Goal: Task Accomplishment & Management: Complete application form

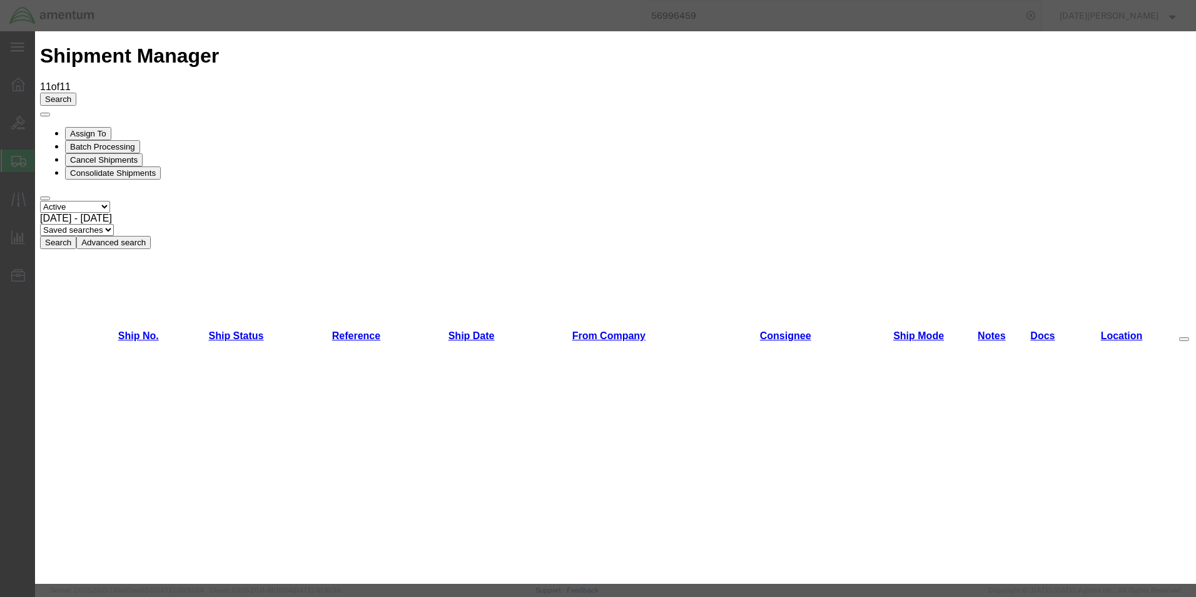
scroll to position [688, 0]
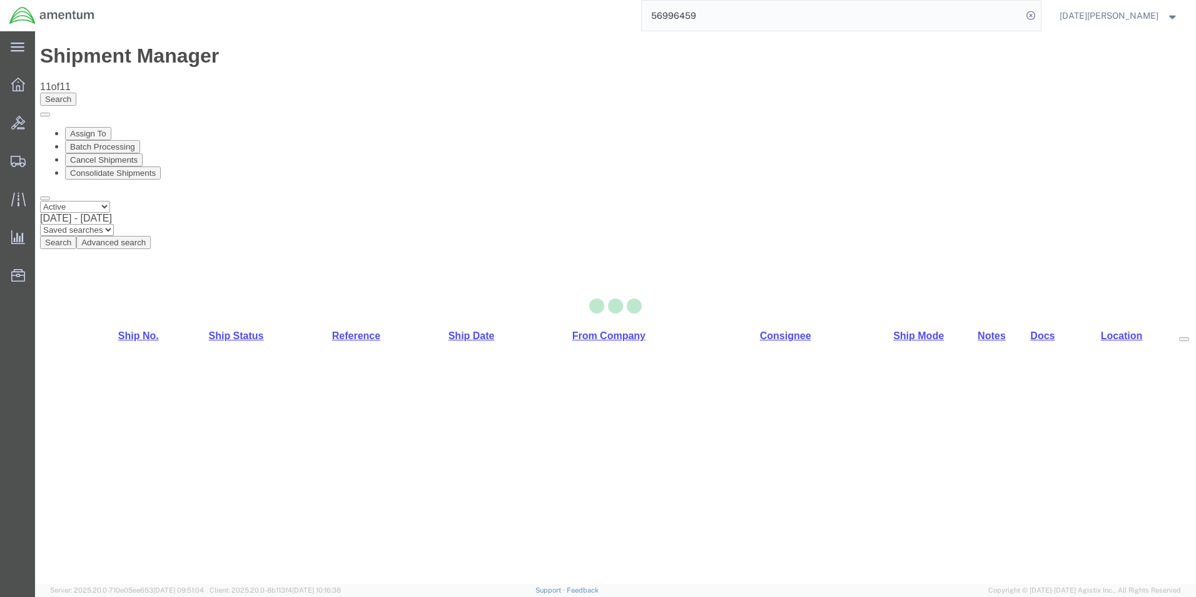
select select "49939"
select select "49929"
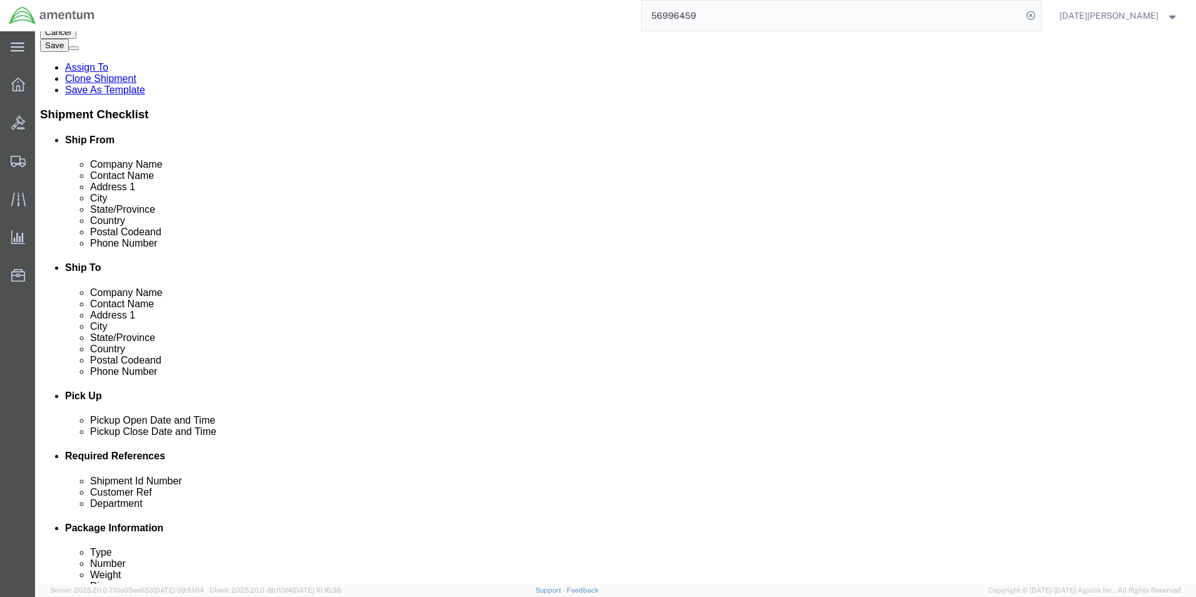
scroll to position [313, 0]
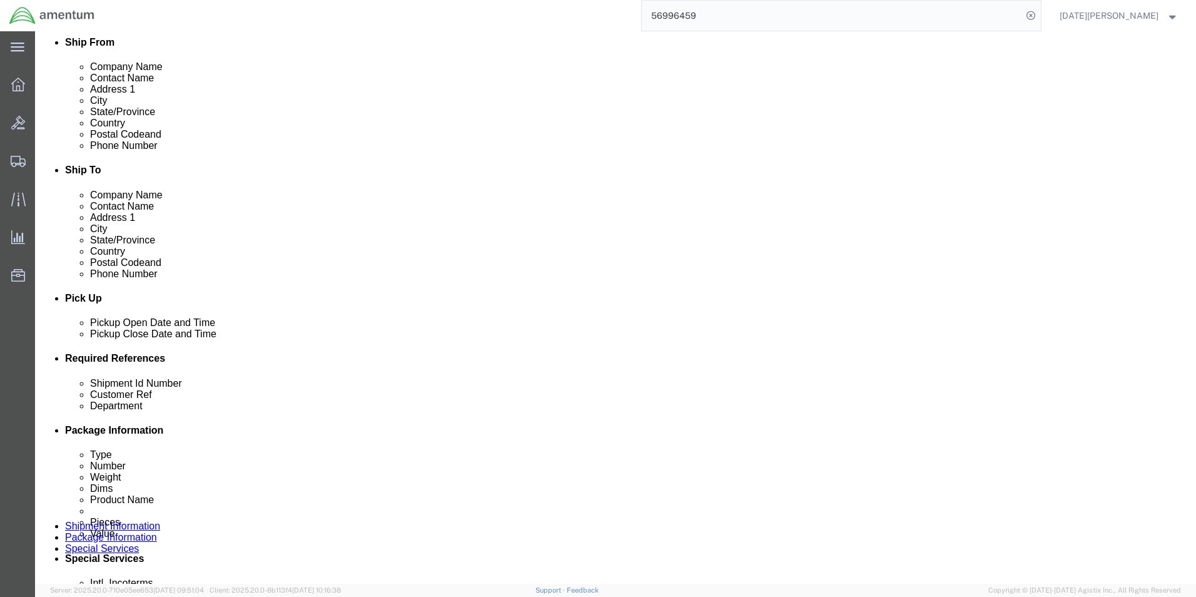
click input "text"
type input "EHO SHOP SUPPLIES"
paste input "EHO SHOP SUPPLIES"
type input "EHO SHOP SUPPLIES"
type input "A"
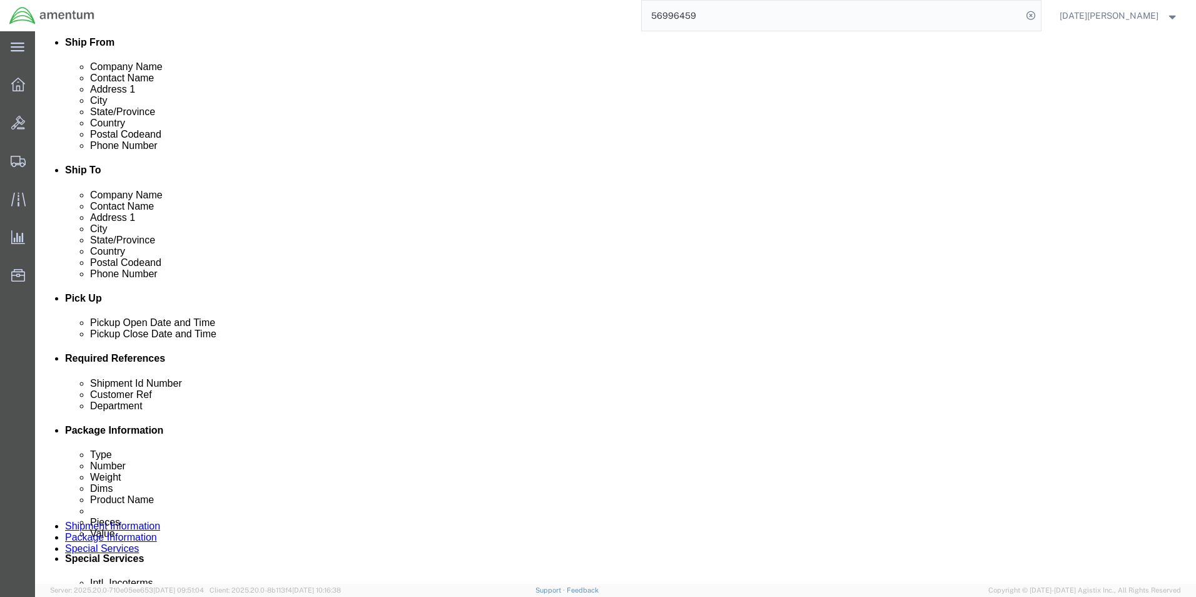
type input "CBP"
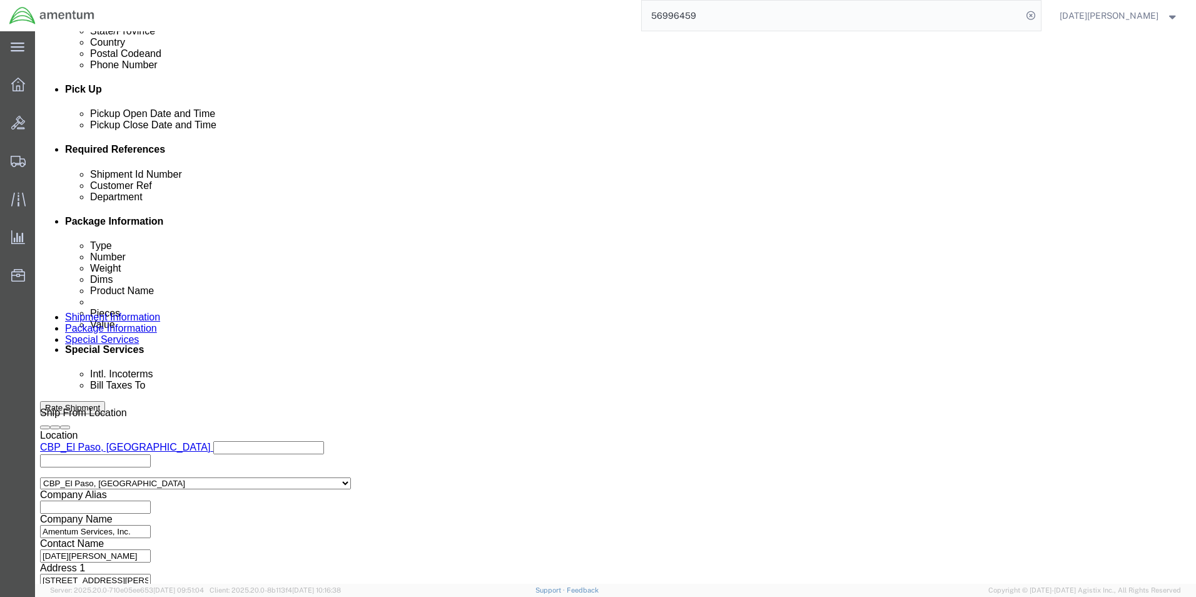
click button "Continue"
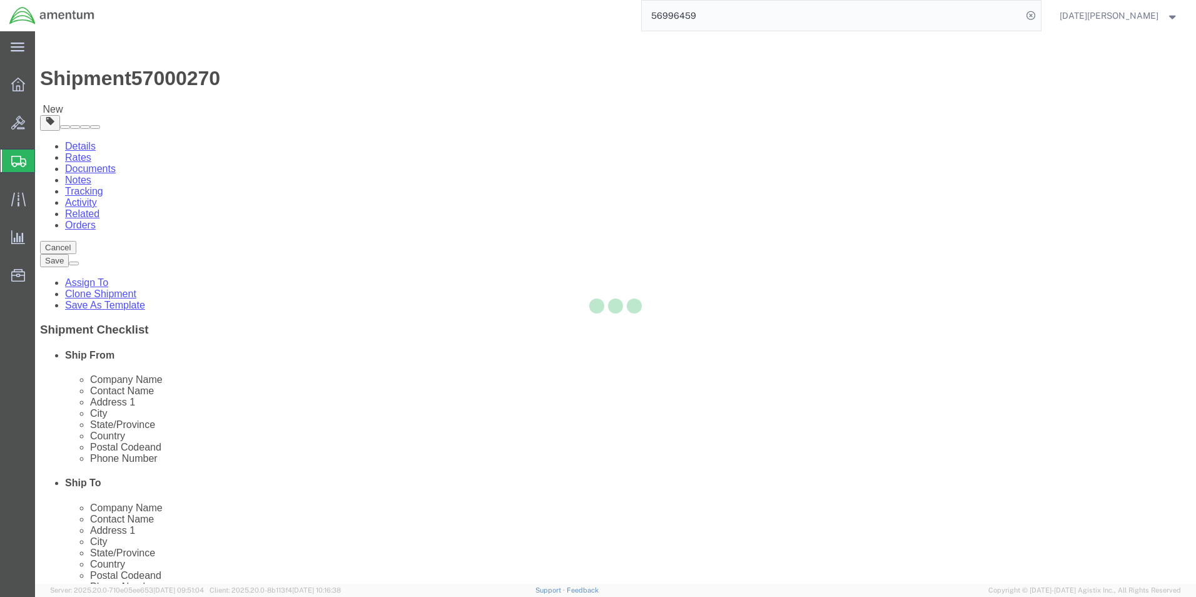
select select "YRPK"
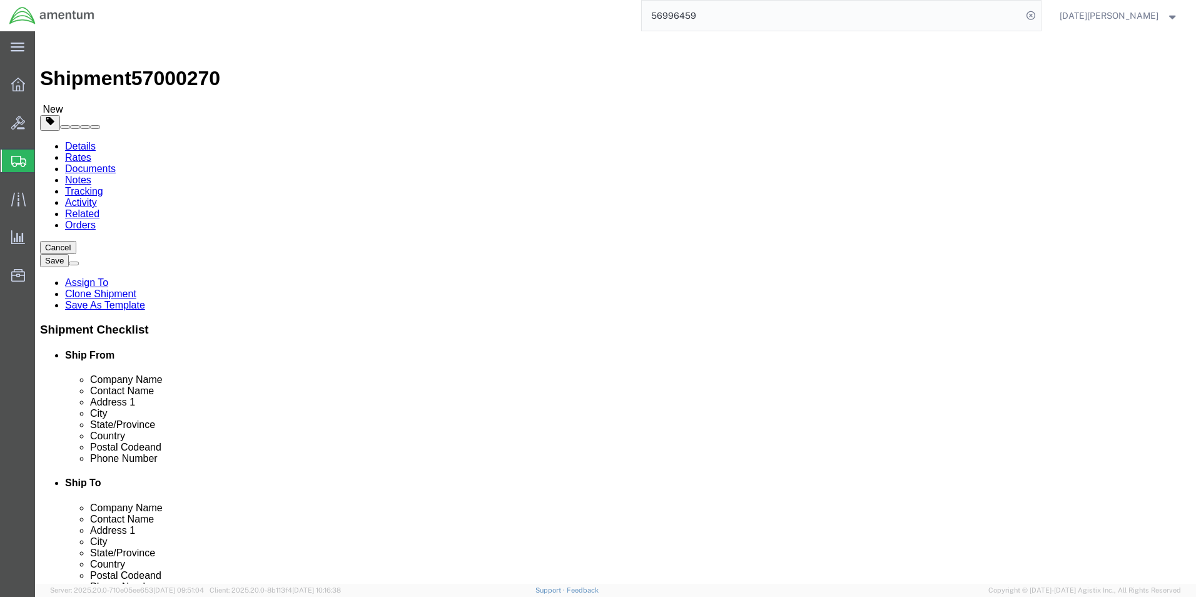
click input "text"
type input "36"
type input "12"
type input "52"
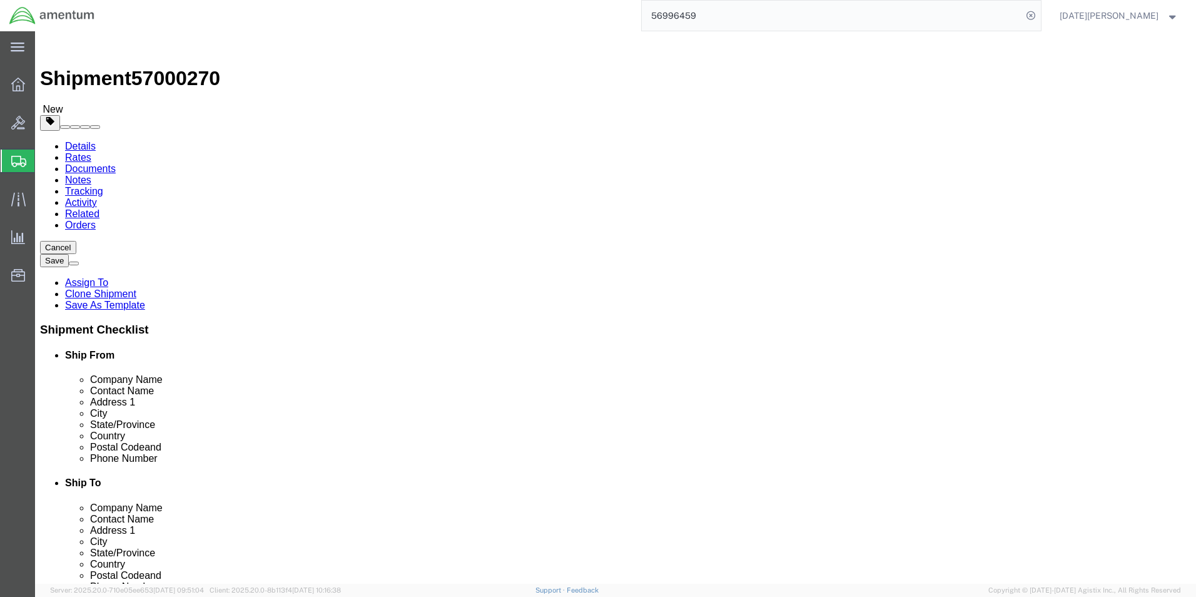
click link "Add Content"
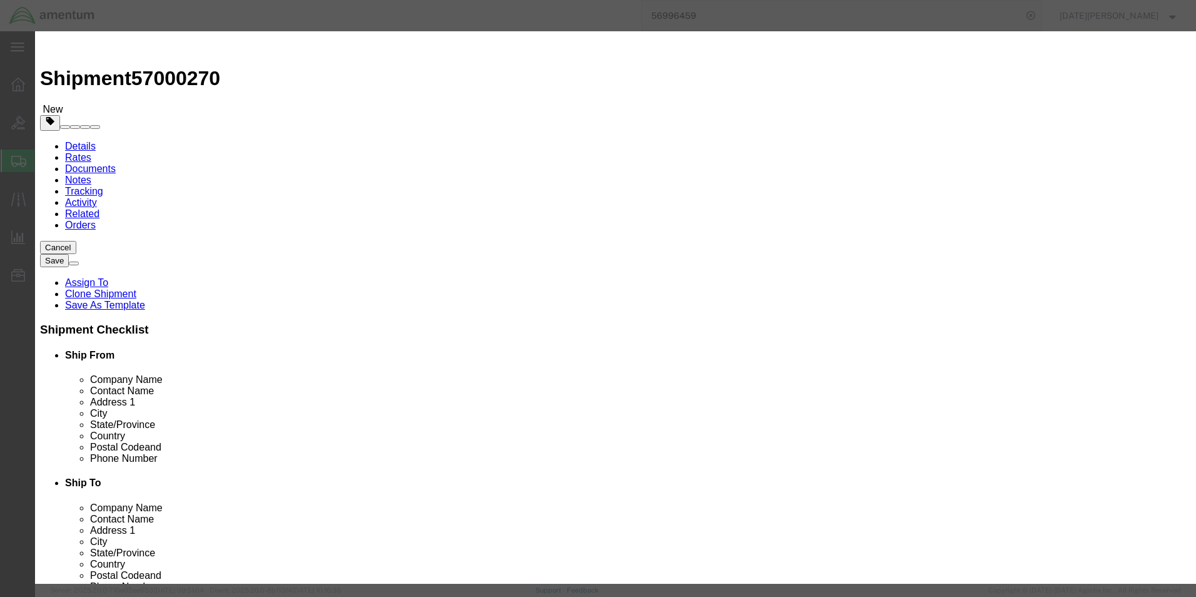
click input "text"
type input "SHOP SUPPLIES"
type input "600"
type input "12"
select select "USD"
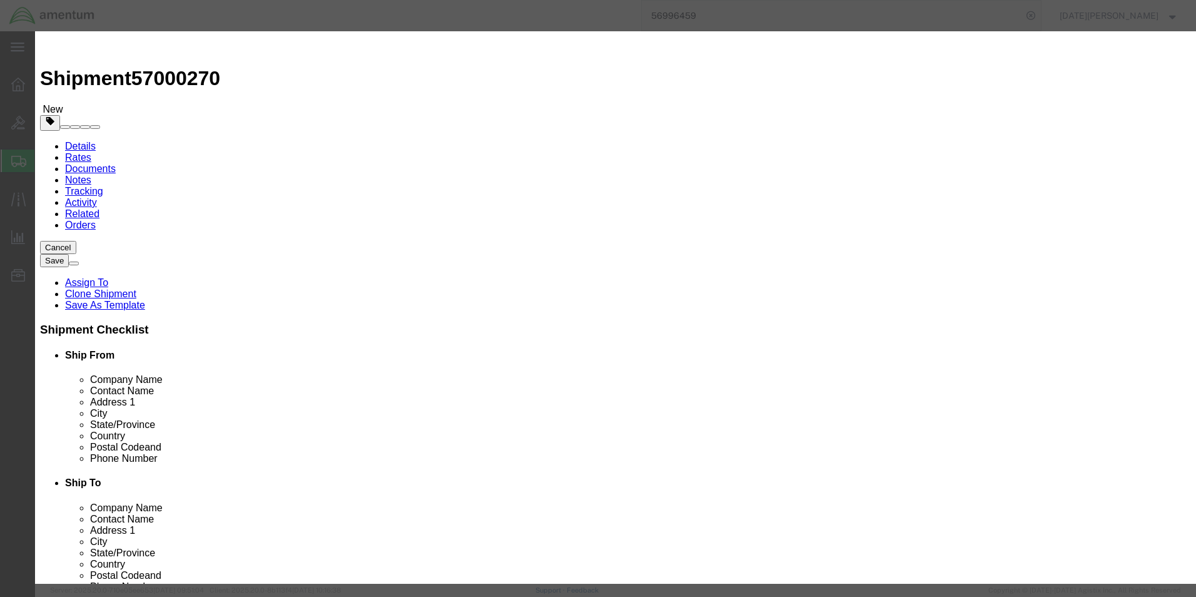
drag, startPoint x: 408, startPoint y: 117, endPoint x: 342, endPoint y: 116, distance: 65.7
click div "Pieces 600 Select Bag Barrels 100Board Feet Bottle Box Blister Pack Carats Can …"
type input "12"
type input "600"
click button "Save & Close"
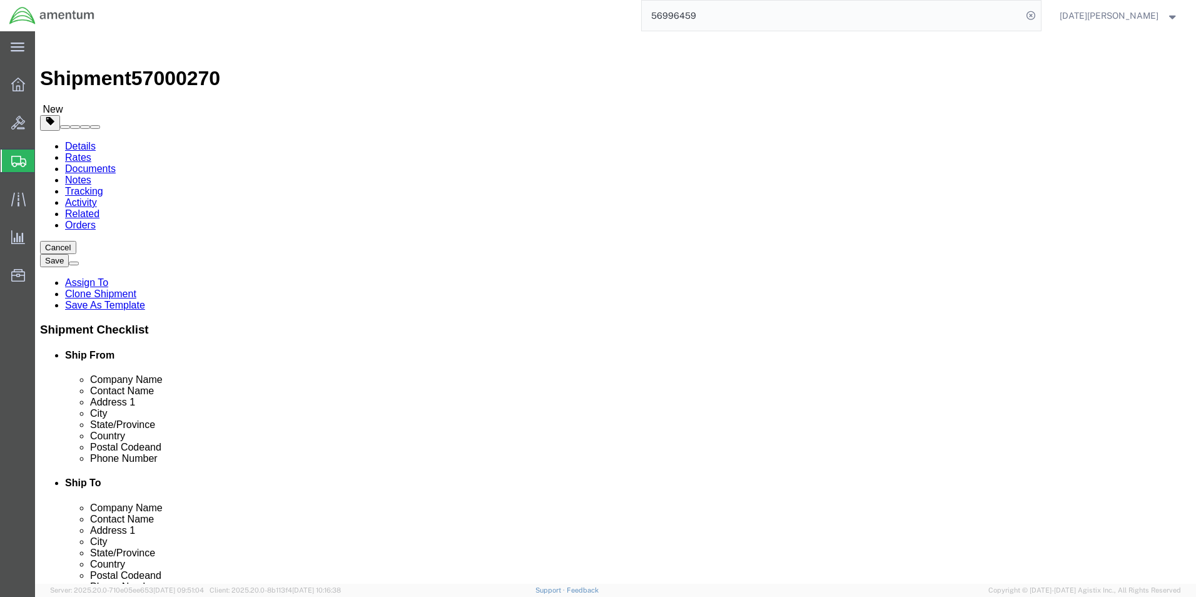
click button "Rate Shipment"
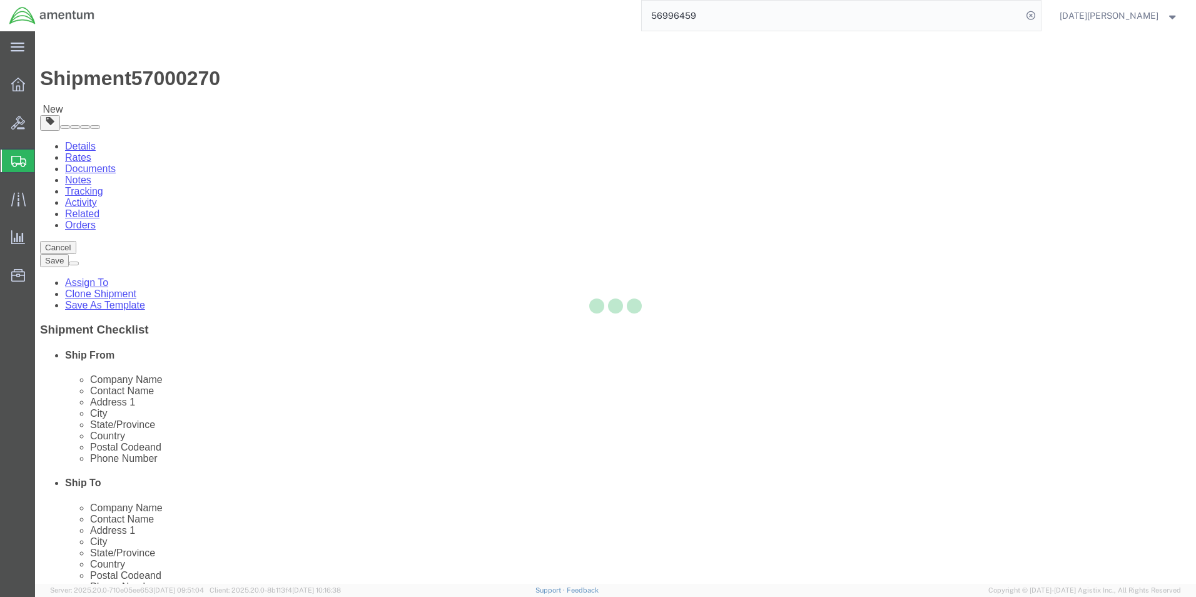
click at [701, 312] on div at bounding box center [615, 307] width 1161 height 552
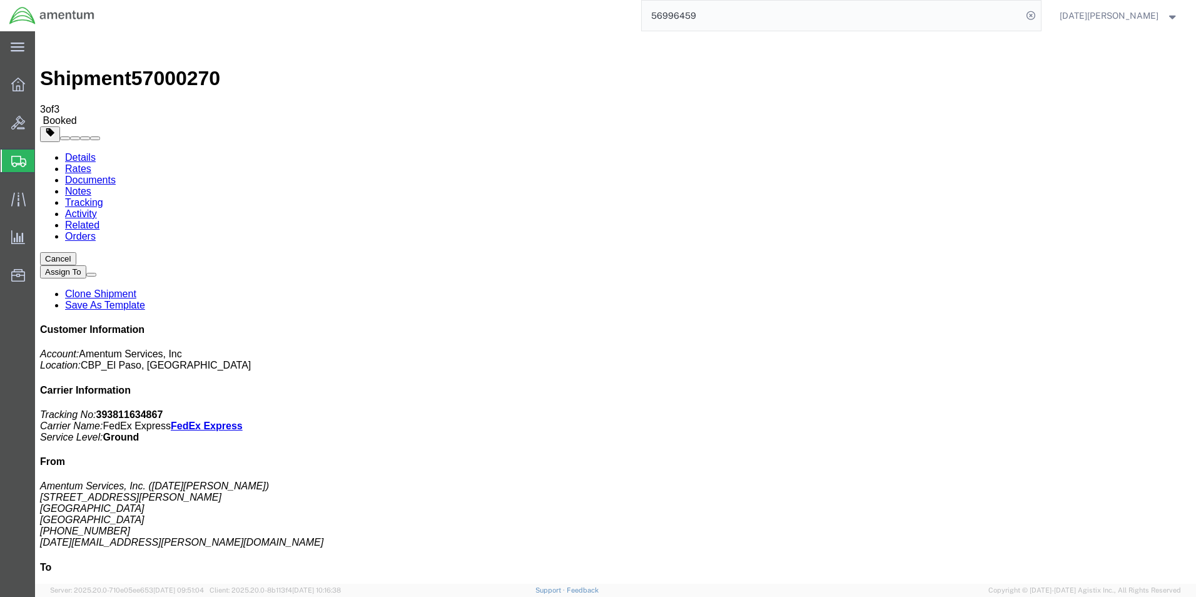
click at [0, 0] on span "Create from Template" at bounding box center [0, 0] width 0 height 0
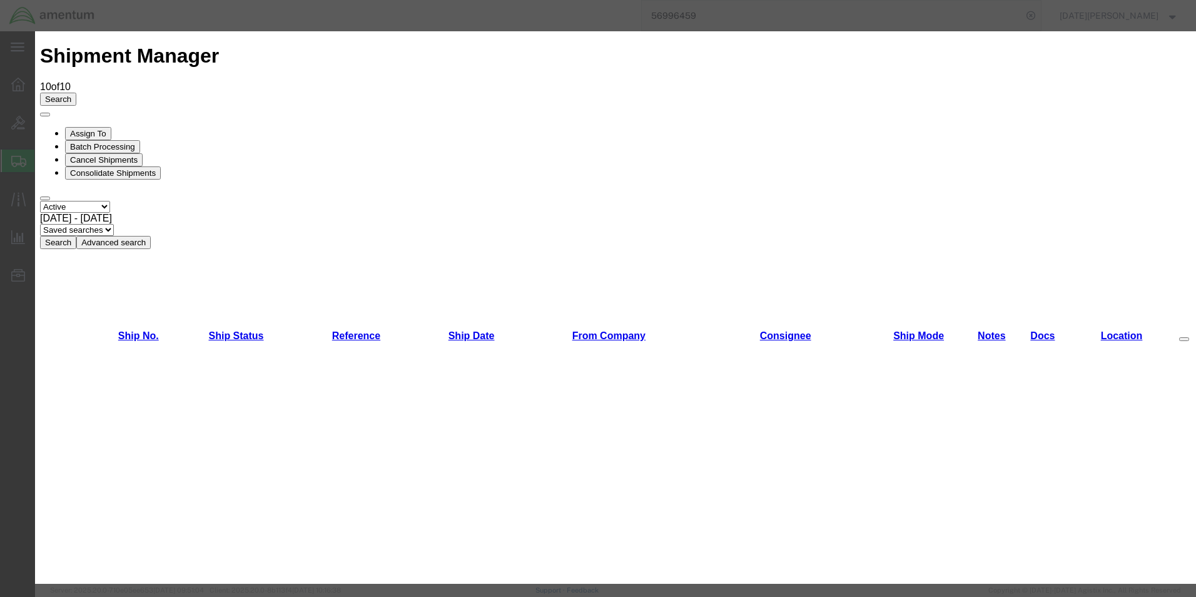
scroll to position [751, 0]
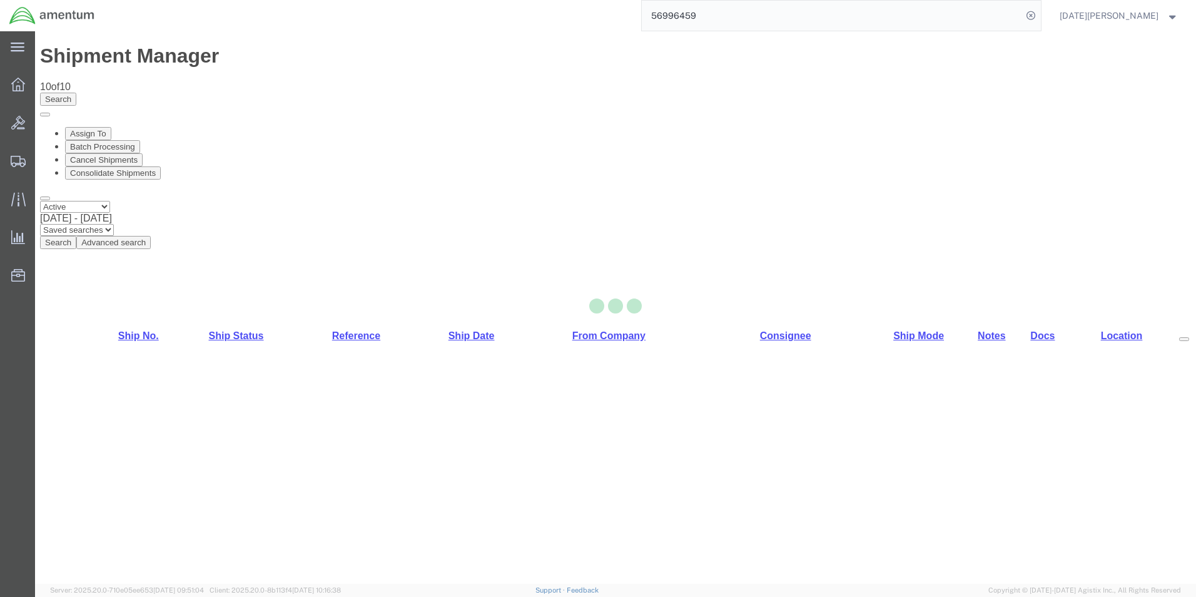
select select "49939"
select select "49950"
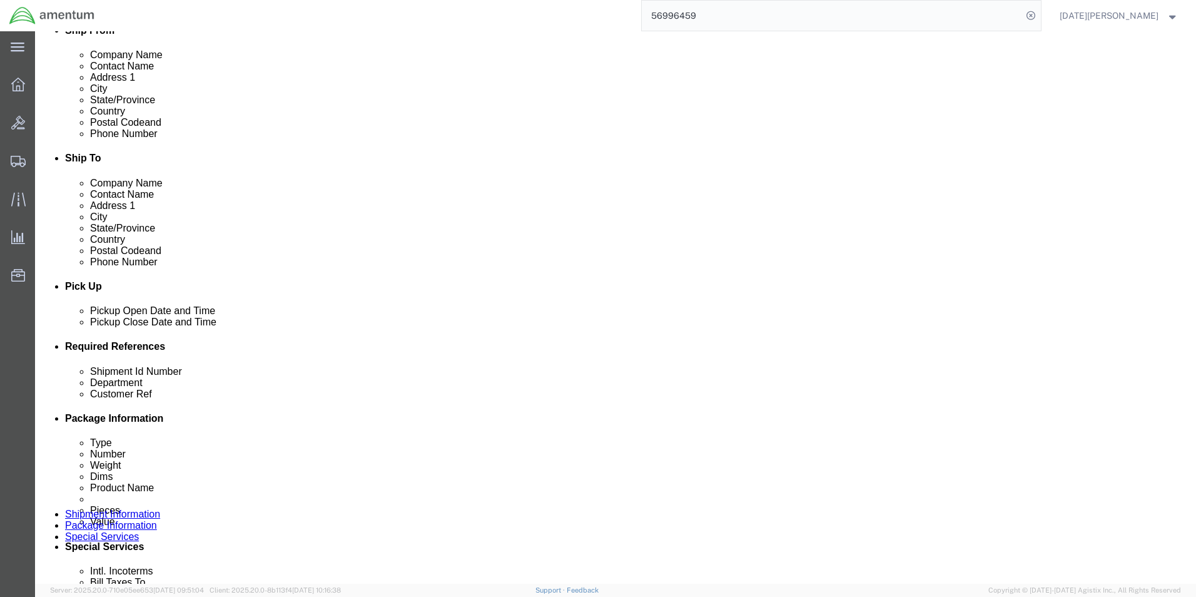
scroll to position [375, 0]
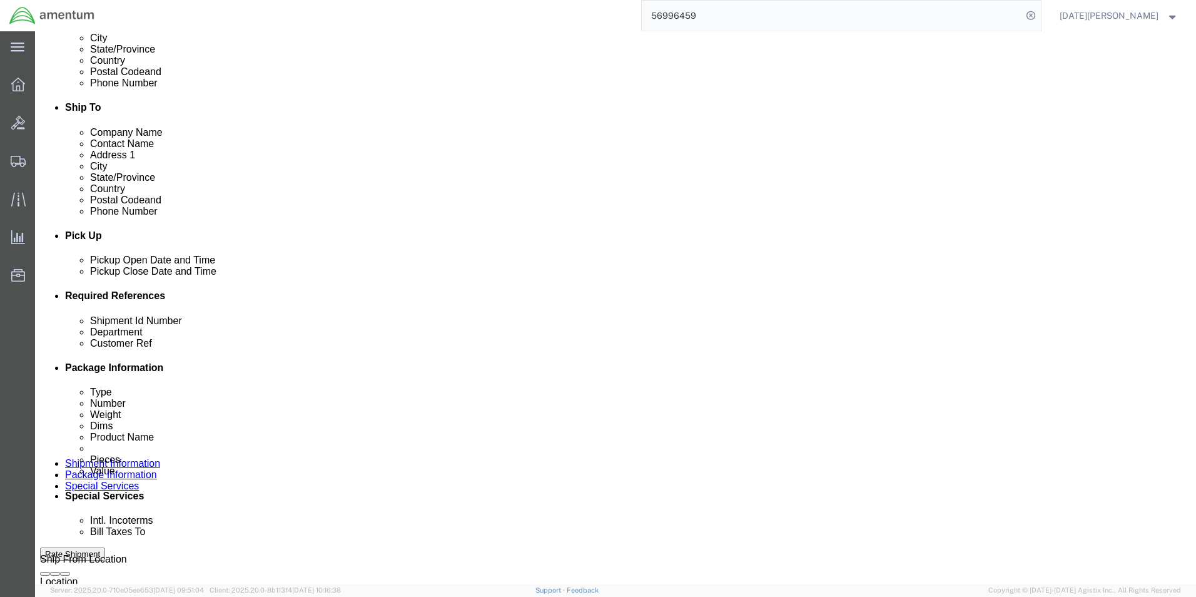
drag, startPoint x: 253, startPoint y: 392, endPoint x: 68, endPoint y: 389, distance: 184.6
click div "Shipment Id Number USAGE#"
type input "503-006817"
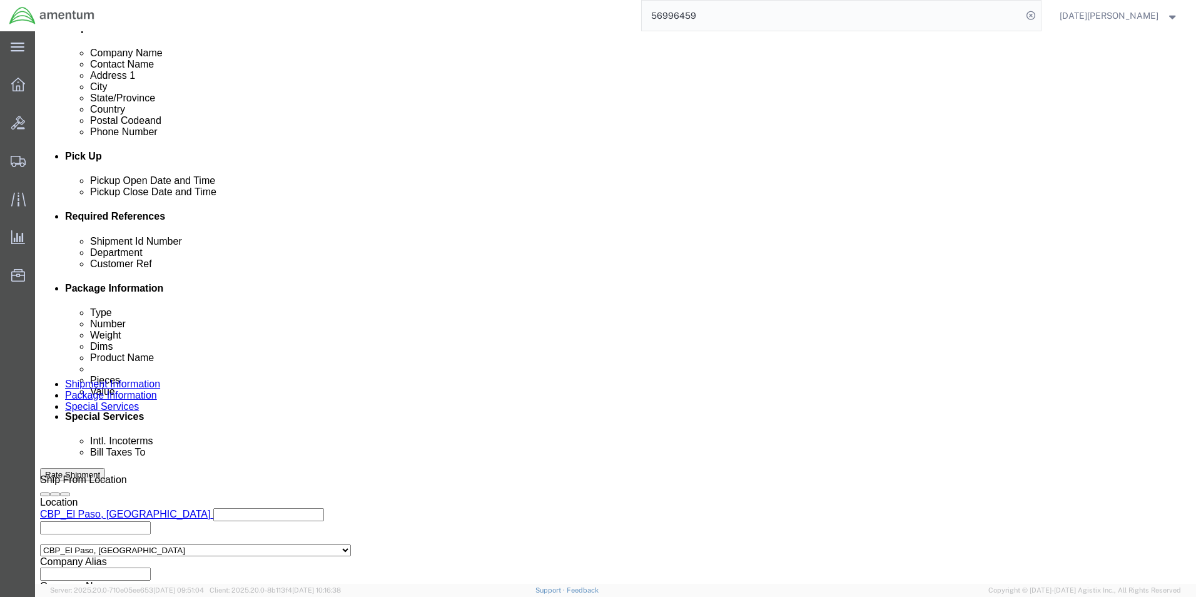
scroll to position [522, 0]
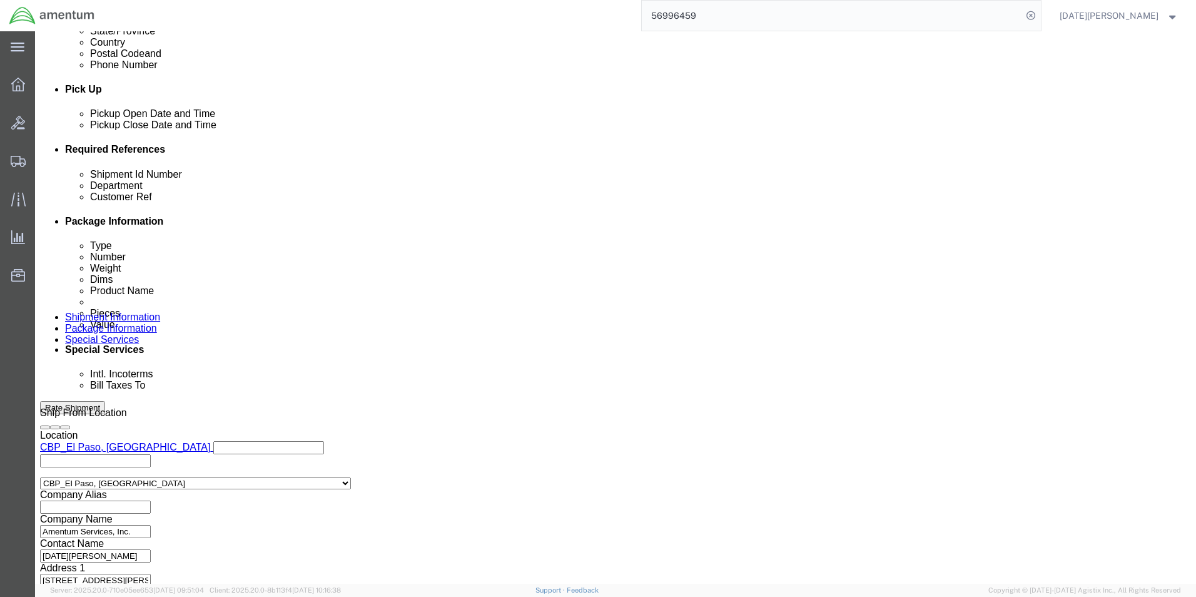
click button "Continue"
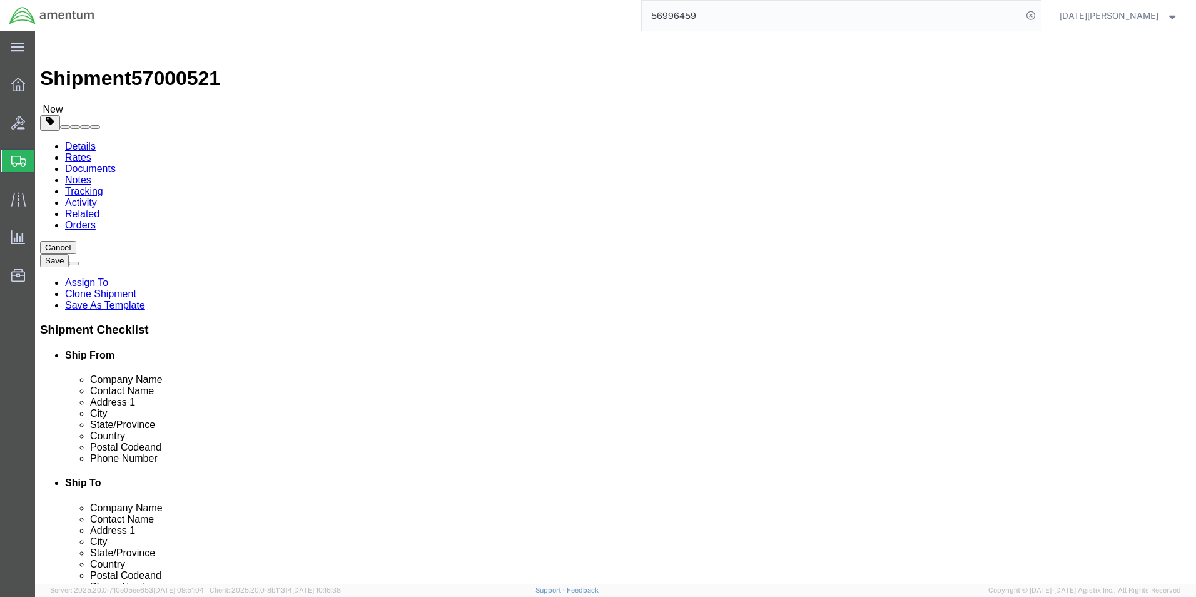
drag, startPoint x: 189, startPoint y: 270, endPoint x: -2, endPoint y: 272, distance: 190.8
click html "Shipment 57000521 New Details Rates Documents Notes Tracking Activity Related O…"
type input "12"
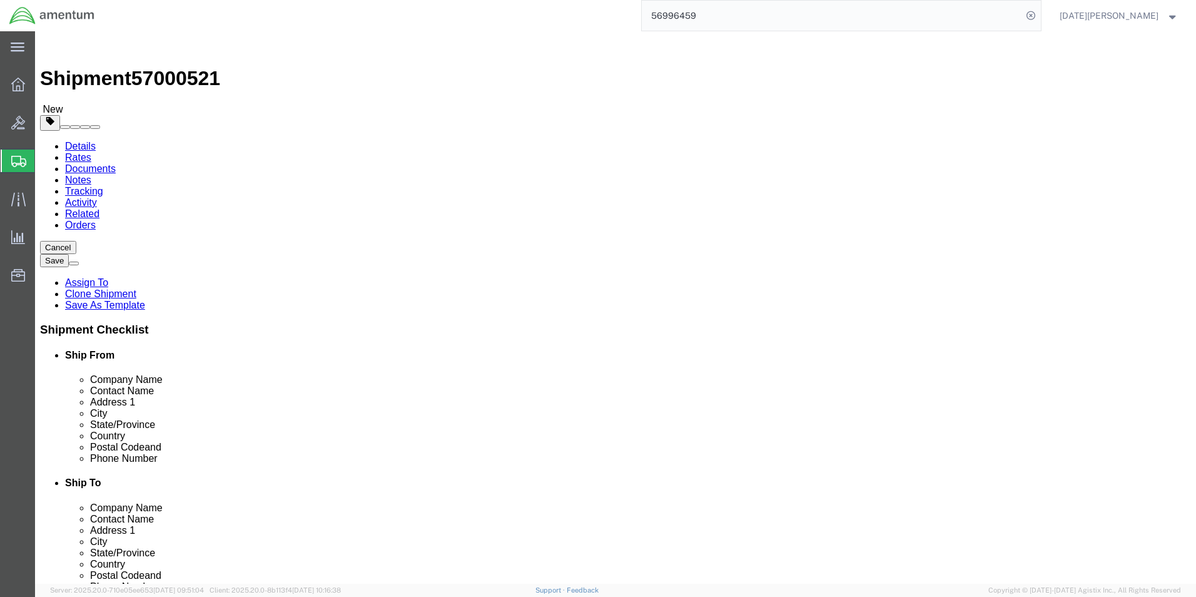
type input "20"
click dd "12.00 Each"
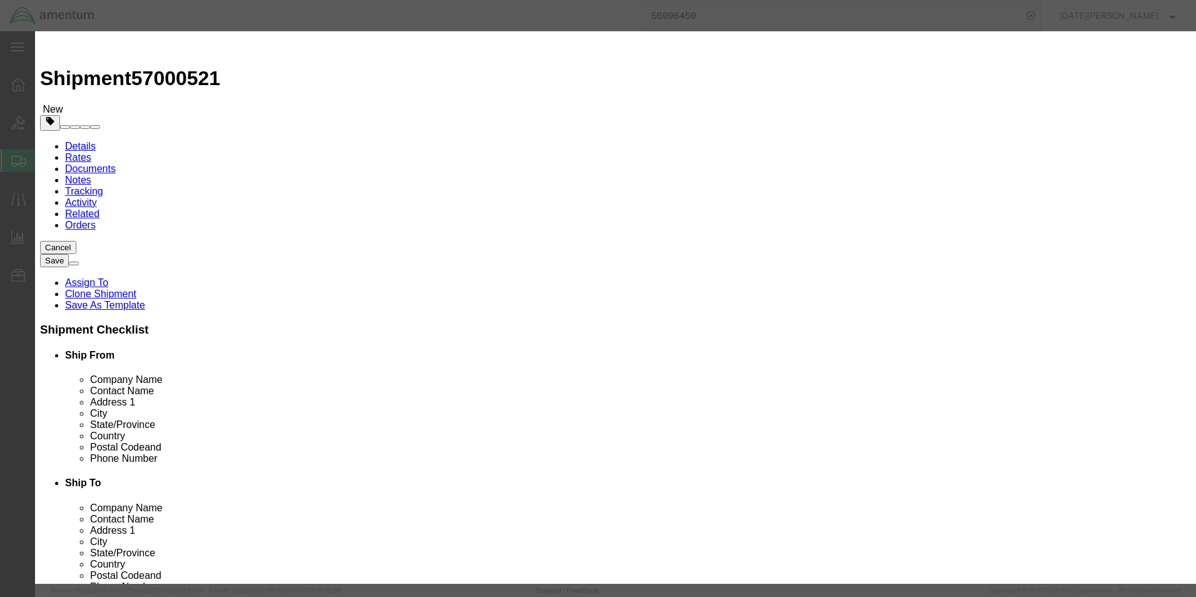
click input "PAINT BRUSHES"
type input "HAND CLEANER"
type input "2"
type input "10"
type input "120"
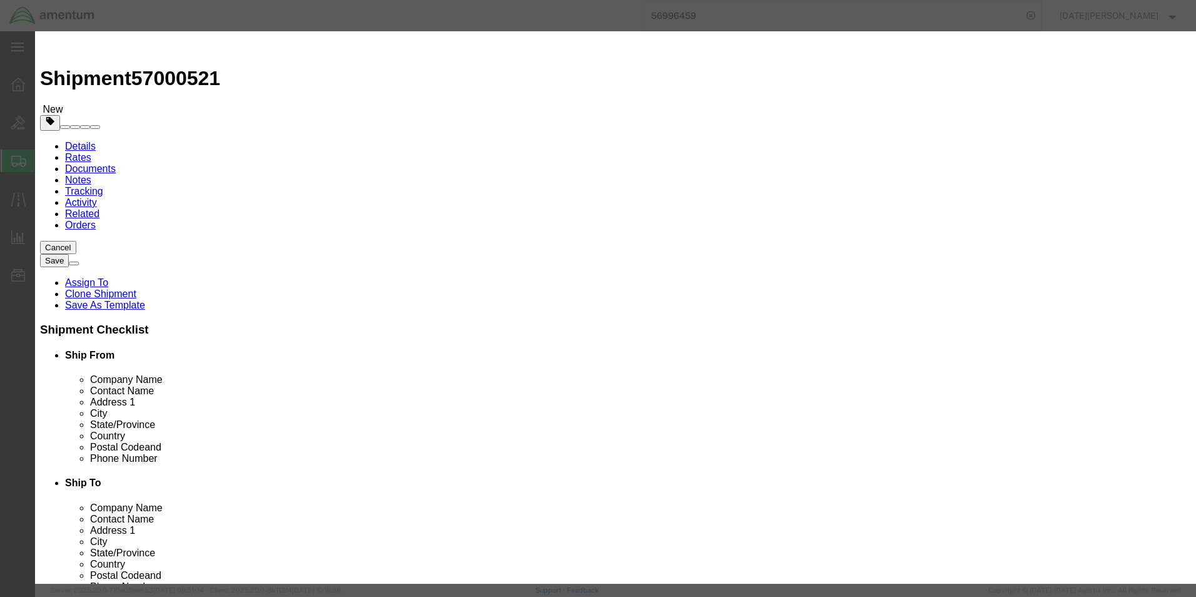
select select "USD"
click button "Save & Close"
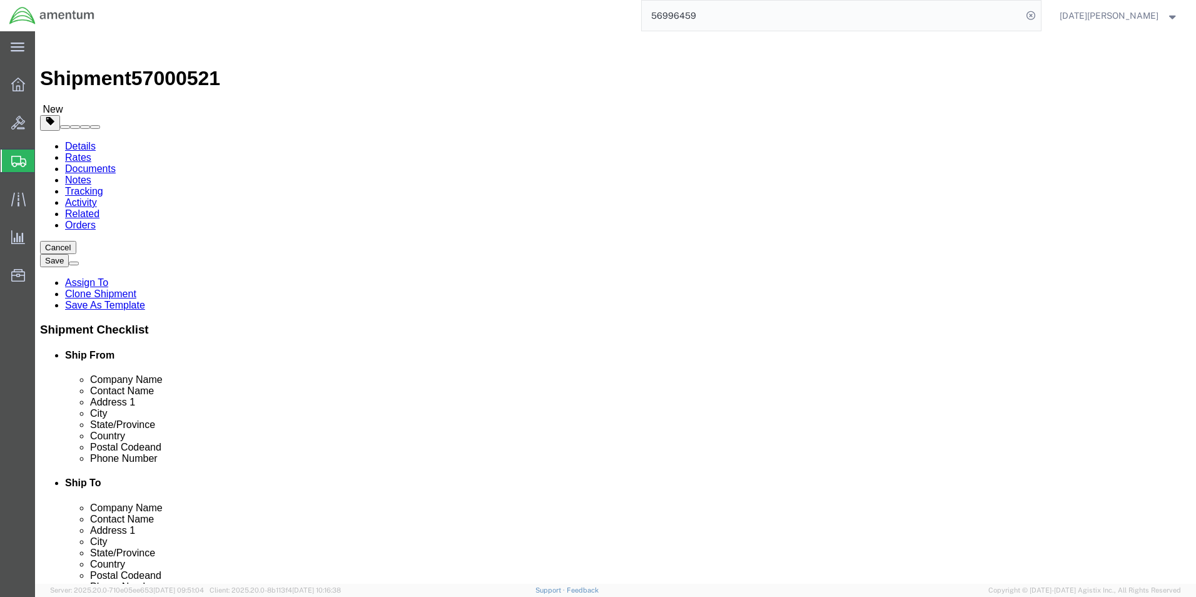
click button "Rate Shipment"
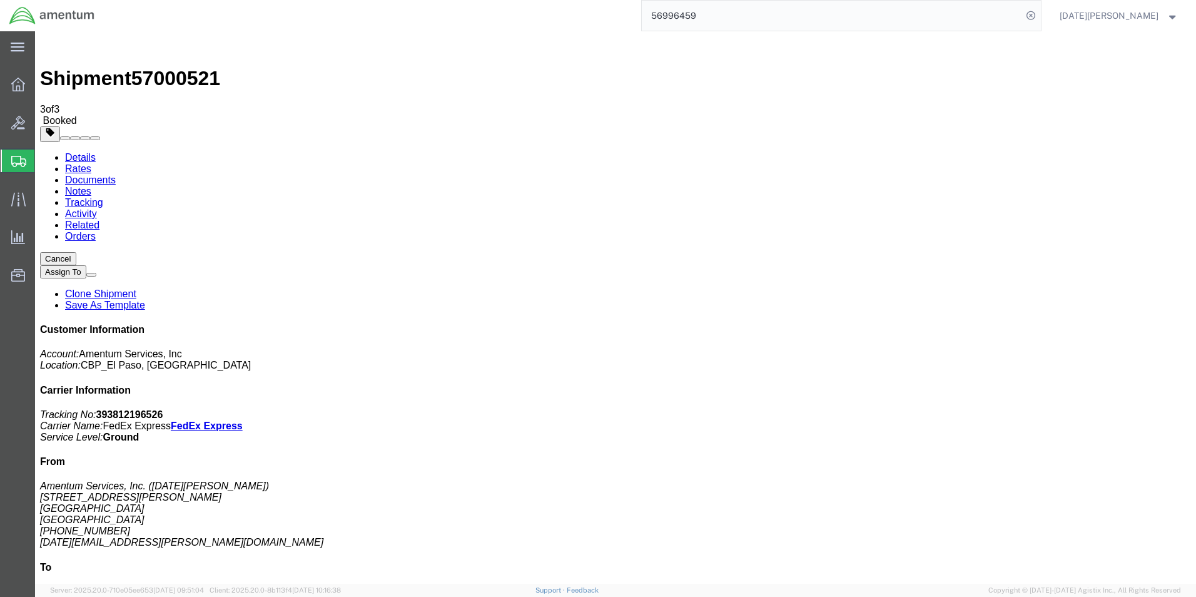
drag, startPoint x: 751, startPoint y: 406, endPoint x: 505, endPoint y: 248, distance: 292.1
